Goal: Transaction & Acquisition: Purchase product/service

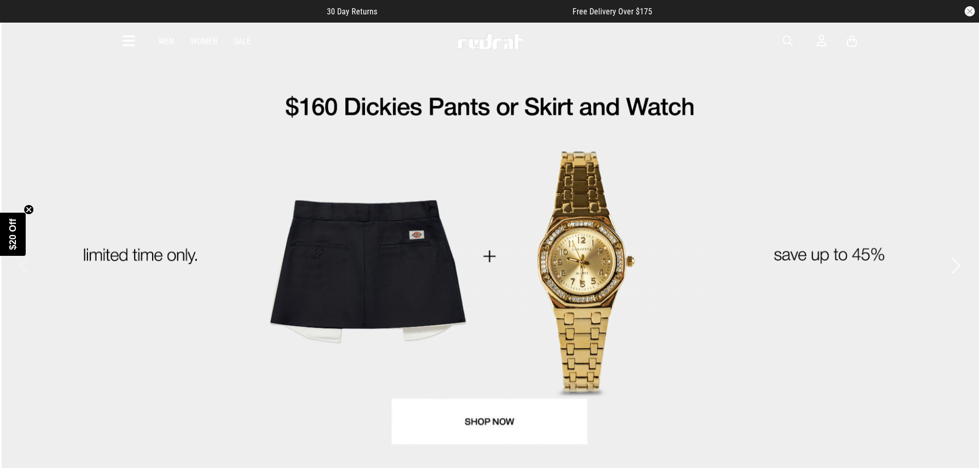
click at [170, 38] on link "Men" at bounding box center [166, 41] width 15 height 10
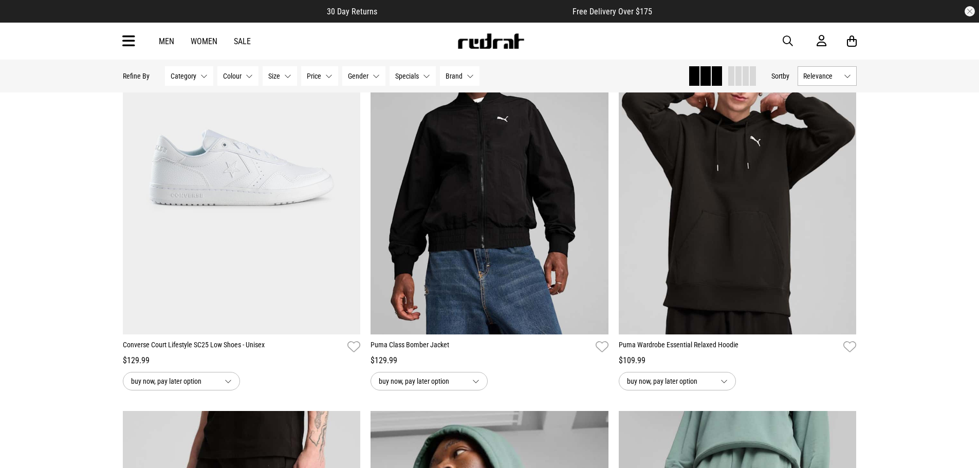
scroll to position [565, 0]
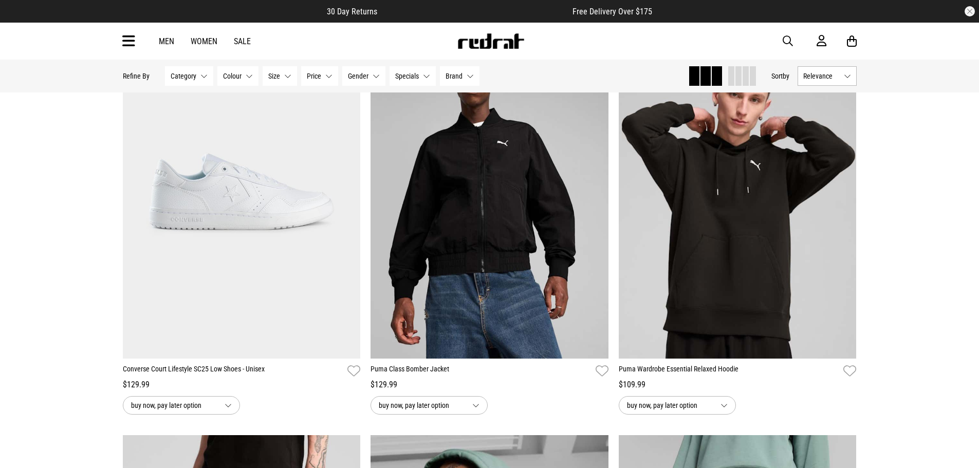
click at [202, 66] on button "Category None selected" at bounding box center [189, 76] width 48 height 20
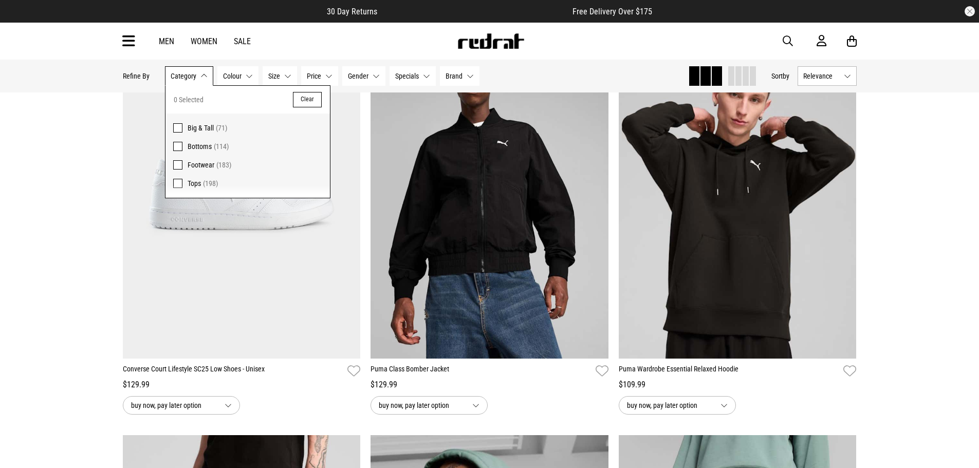
click at [183, 182] on label "Tops (198)" at bounding box center [247, 186] width 164 height 24
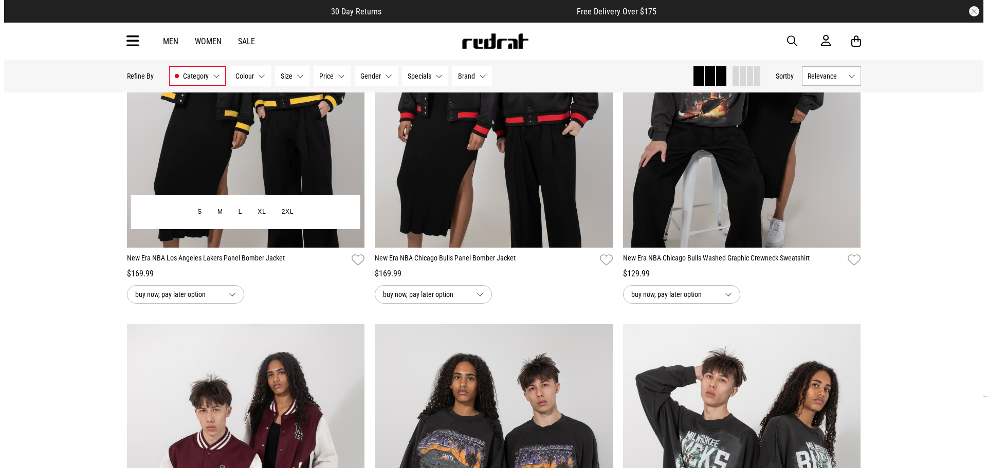
scroll to position [1131, 0]
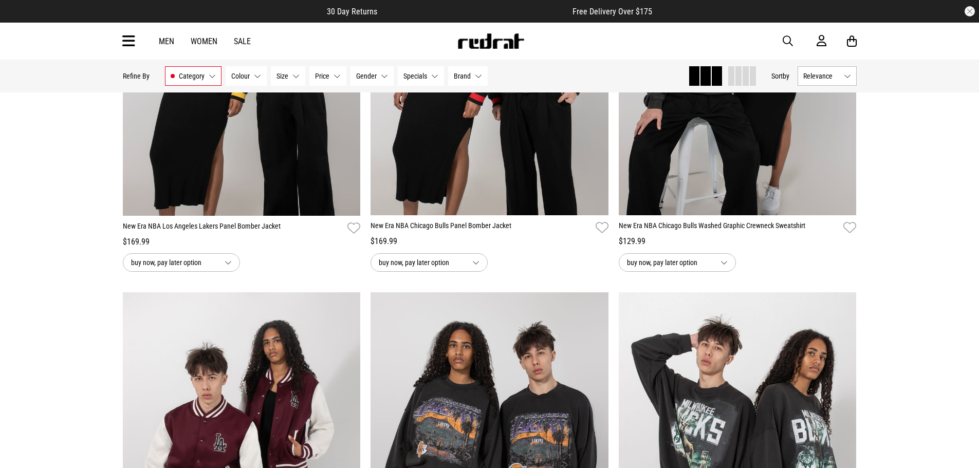
click at [128, 35] on icon at bounding box center [128, 41] width 13 height 17
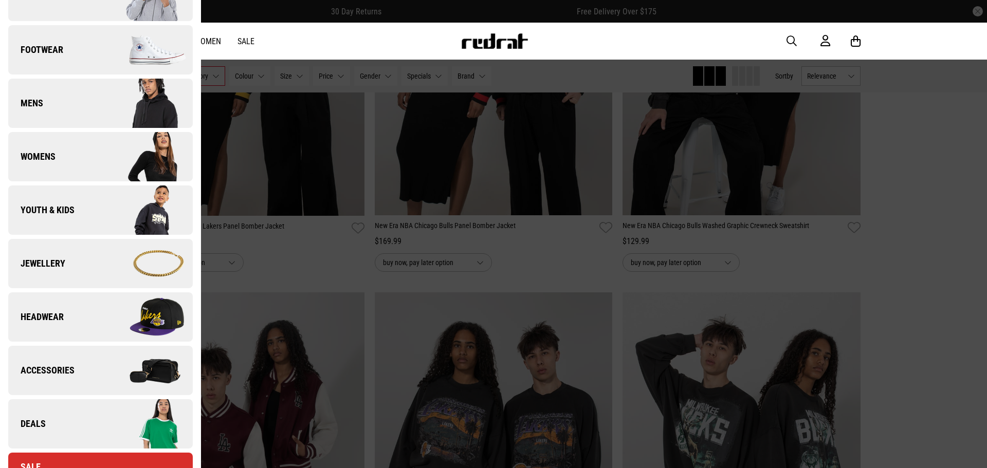
scroll to position [51, 0]
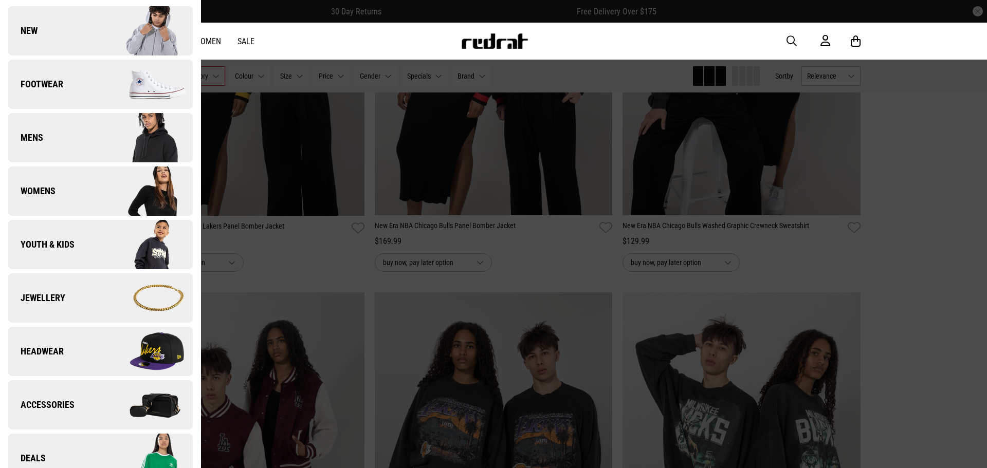
click at [103, 142] on img at bounding box center [146, 137] width 92 height 51
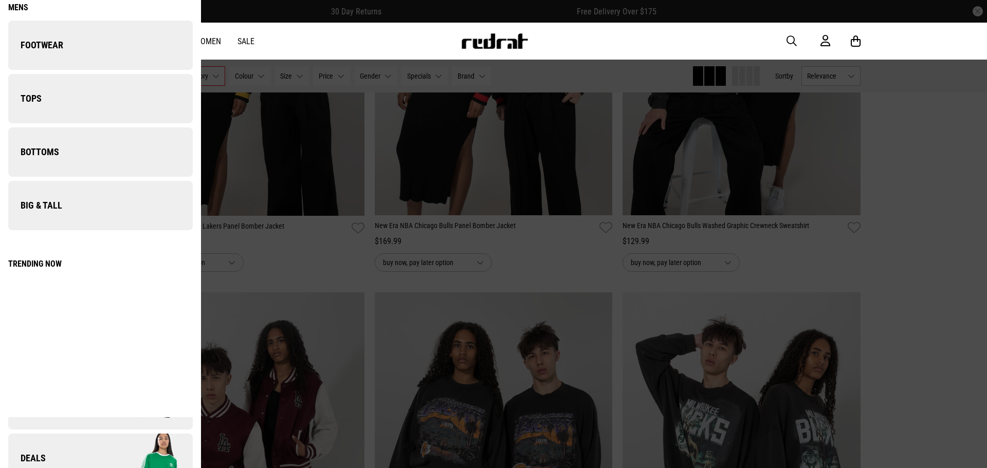
scroll to position [0, 0]
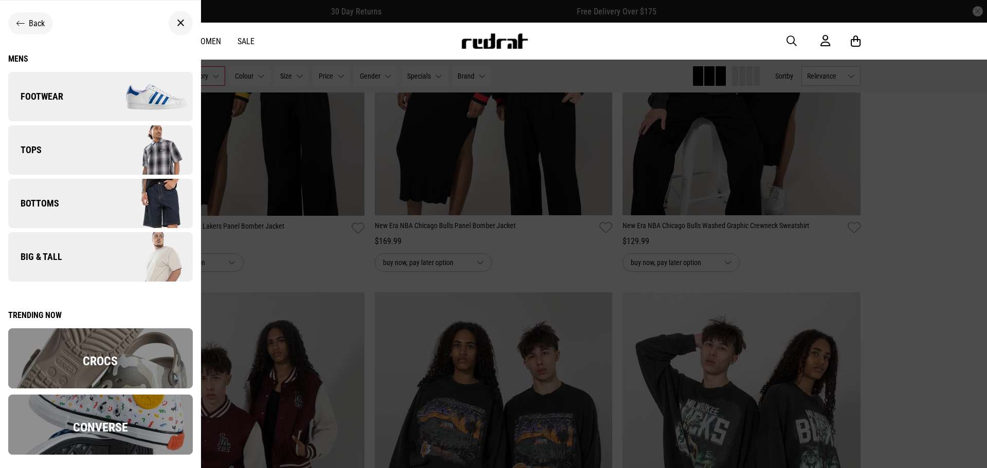
click at [107, 158] on img at bounding box center [146, 149] width 92 height 51
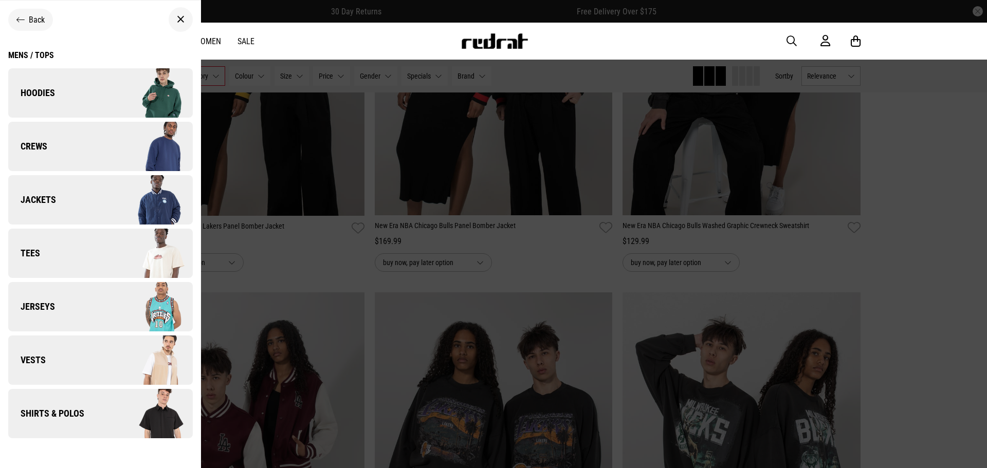
scroll to position [8, 0]
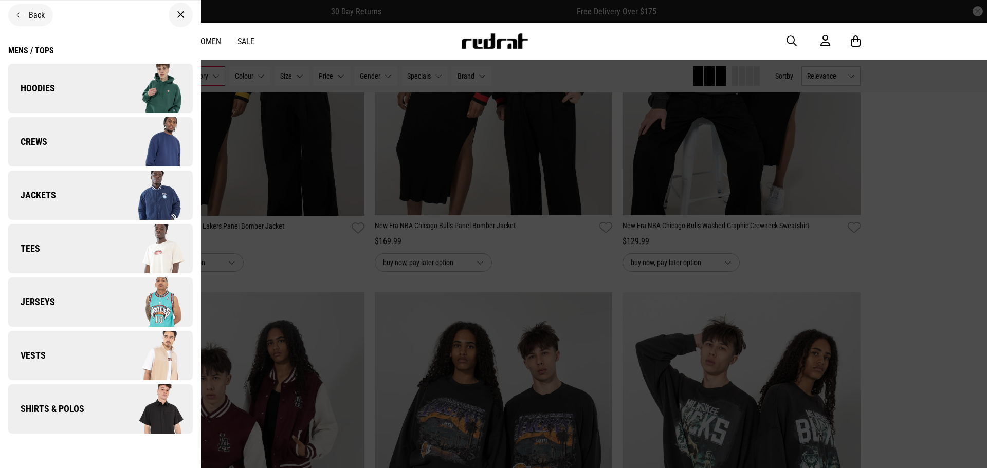
click at [66, 257] on link "Tees" at bounding box center [100, 248] width 184 height 49
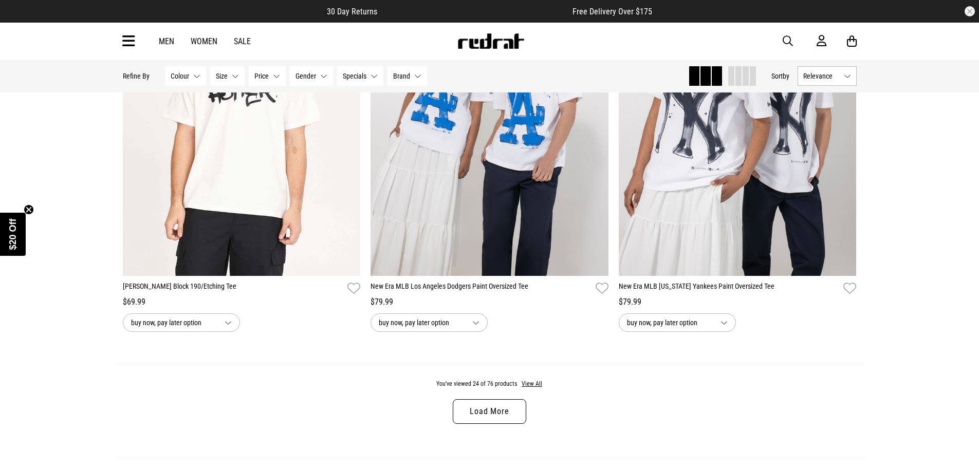
scroll to position [3186, 0]
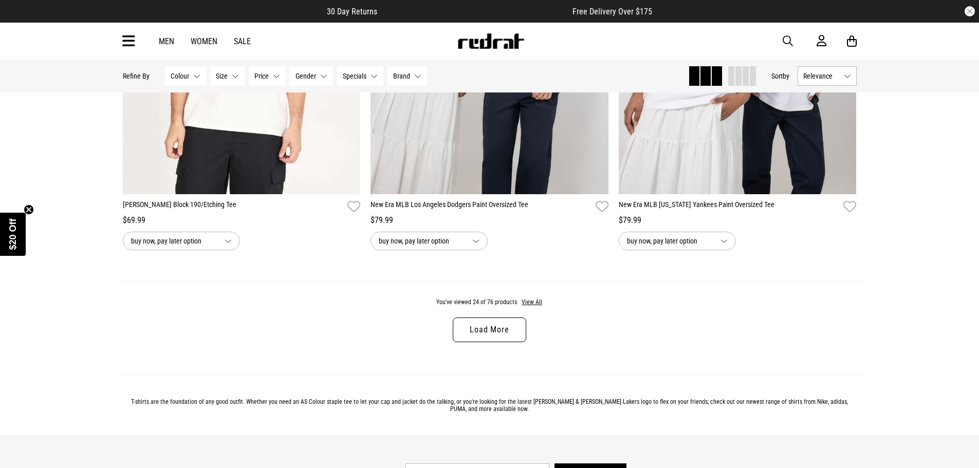
click at [489, 328] on link "Load More" at bounding box center [489, 330] width 73 height 25
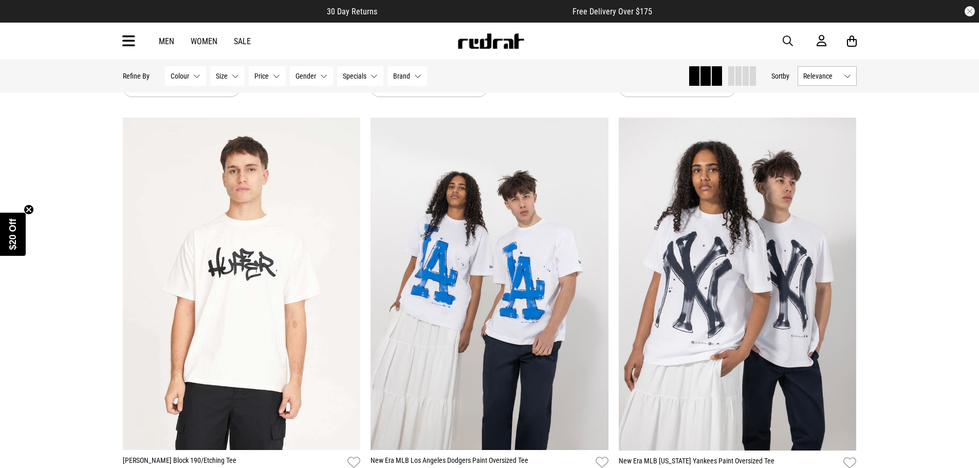
scroll to position [2929, 0]
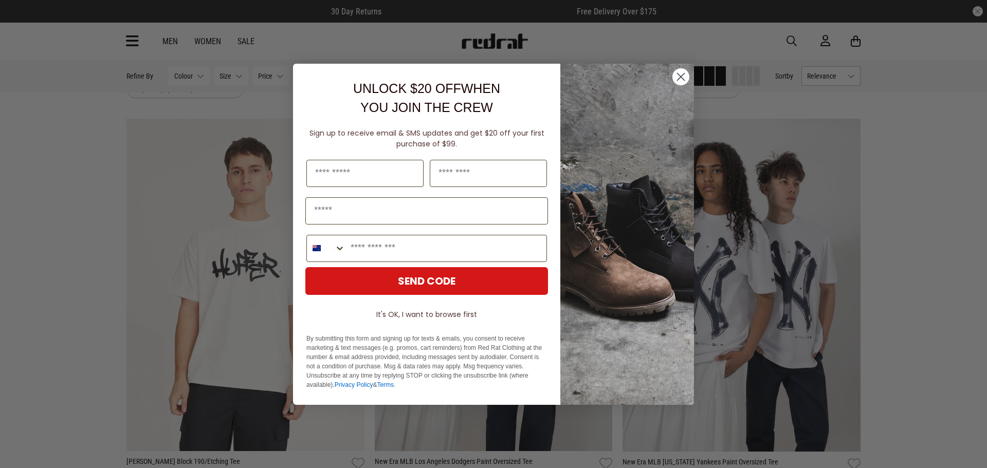
click at [677, 78] on circle "Close dialog" at bounding box center [680, 76] width 17 height 17
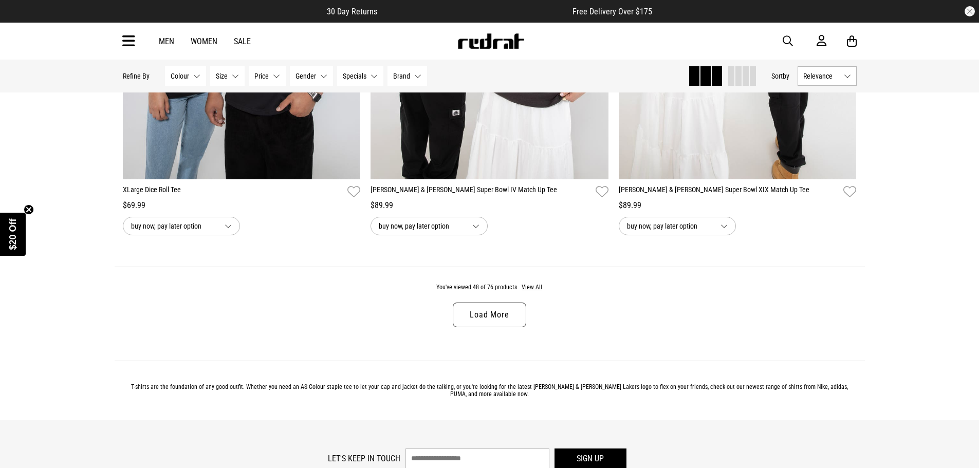
scroll to position [6475, 0]
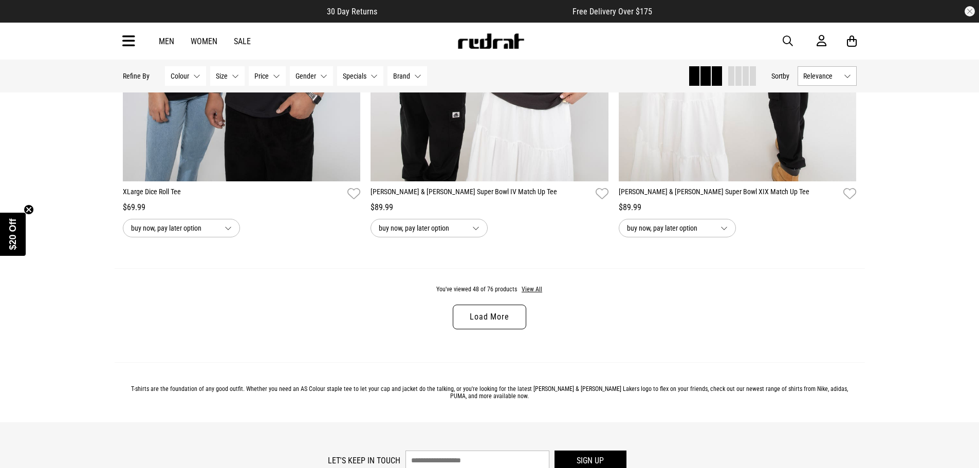
click at [498, 329] on link "Load More" at bounding box center [489, 317] width 73 height 25
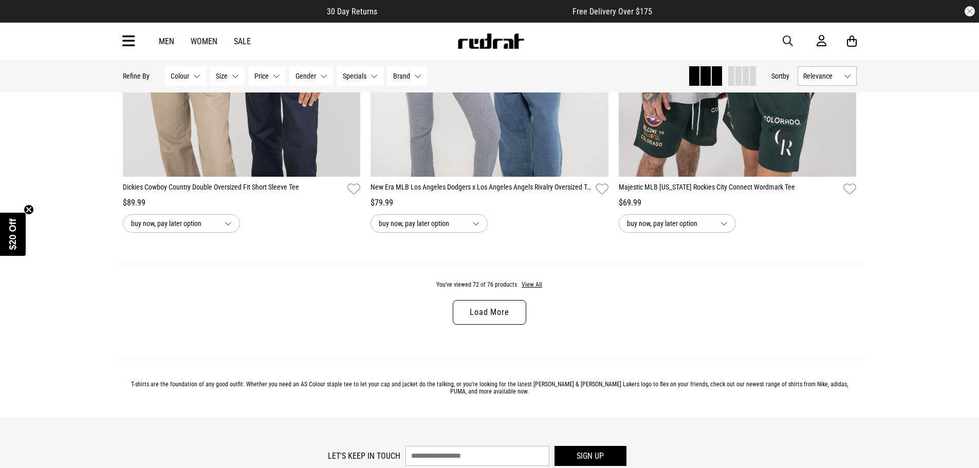
scroll to position [9765, 0]
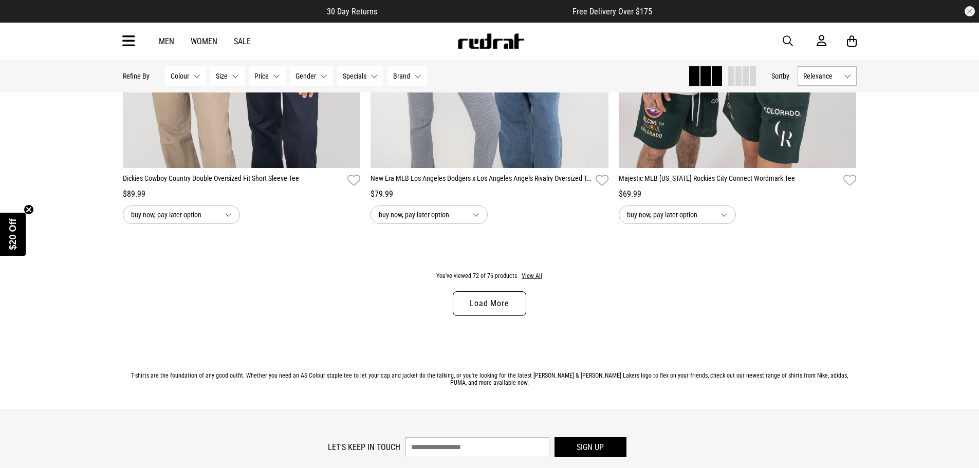
click at [462, 312] on link "Load More" at bounding box center [489, 303] width 73 height 25
